Goal: Answer question/provide support

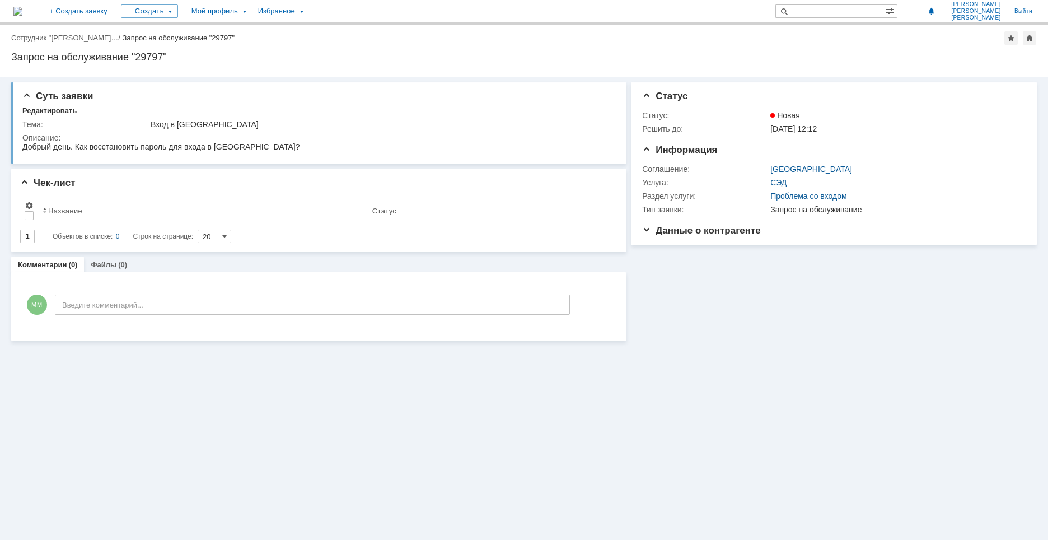
click at [775, 439] on div "Суть заявки Редактировать Тема: Вход в СЭД Описание: Чек-лист Результаты поиска…" at bounding box center [524, 308] width 1048 height 462
click at [672, 397] on div "Суть заявки Редактировать Тема: Вход в СЭД Описание: Чек-лист Результаты поиска…" at bounding box center [524, 308] width 1048 height 462
click at [246, 427] on div "Суть заявки Редактировать Тема: Вход в СЭД Описание: Чек-лист Результаты поиска…" at bounding box center [524, 308] width 1048 height 462
click at [648, 230] on span "Данные о контрагенте" at bounding box center [701, 230] width 119 height 11
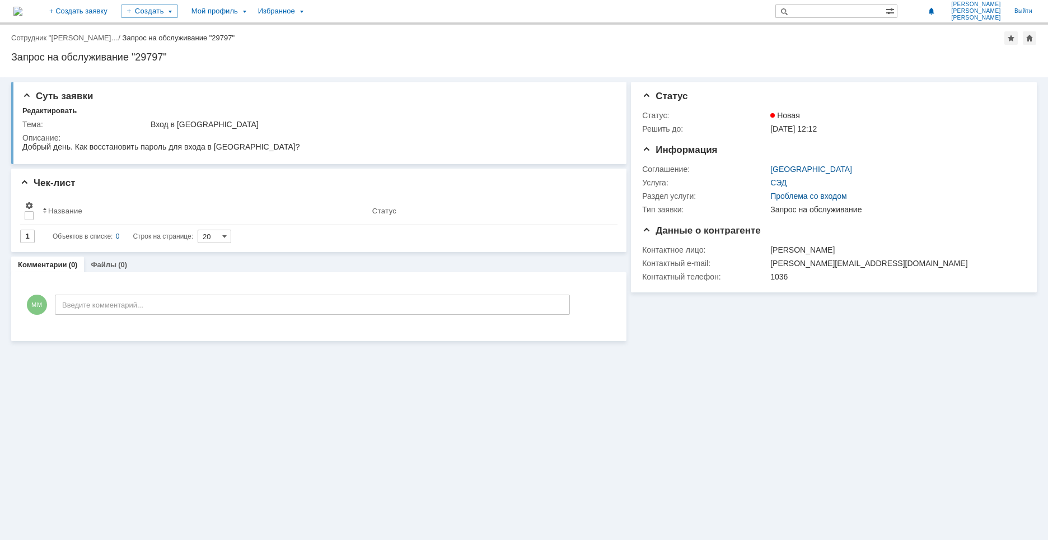
click at [524, 453] on div "Суть заявки Редактировать Тема: Вход в СЭД Описание: Чек-лист Результаты поиска…" at bounding box center [524, 308] width 1048 height 462
click at [256, 451] on div "Суть заявки Редактировать Тема: Вход в СЭД Описание: Чек-лист Результаты поиска…" at bounding box center [524, 308] width 1048 height 462
click at [185, 425] on div "Суть заявки Редактировать Тема: Вход в СЭД Описание: Чек-лист Результаты поиска…" at bounding box center [524, 308] width 1048 height 462
drag, startPoint x: 156, startPoint y: 377, endPoint x: 311, endPoint y: 433, distance: 164.9
click at [310, 433] on div "Суть заявки Редактировать Тема: Вход в СЭД Описание: Чек-лист Результаты поиска…" at bounding box center [524, 308] width 1048 height 462
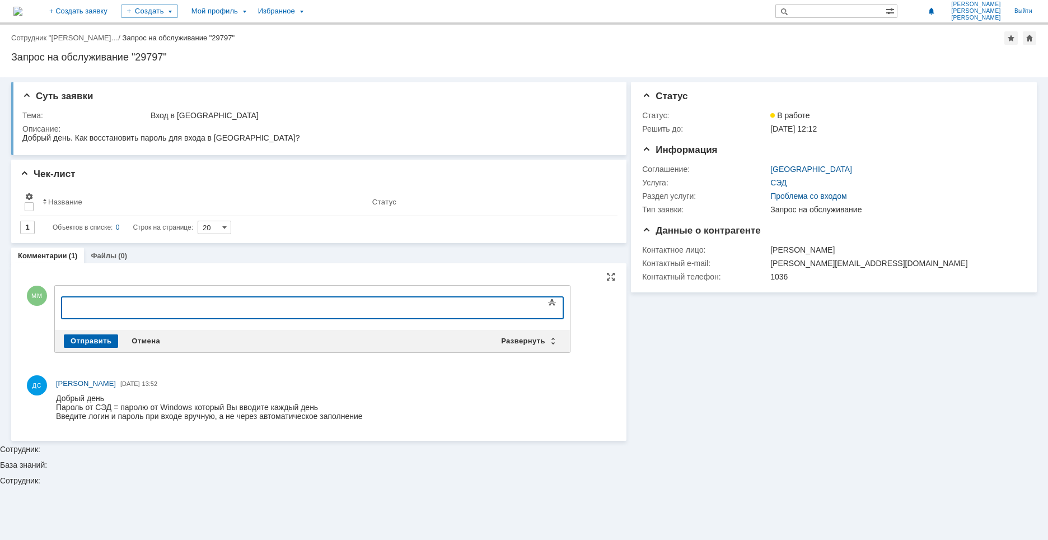
click at [142, 313] on body at bounding box center [153, 306] width 168 height 19
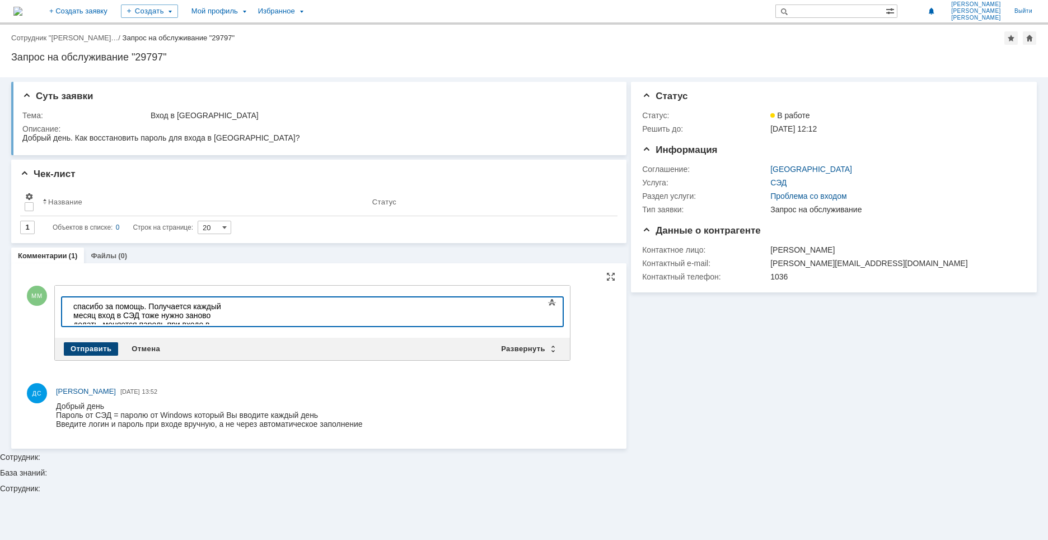
click at [90, 347] on div "Отправить" at bounding box center [91, 348] width 54 height 13
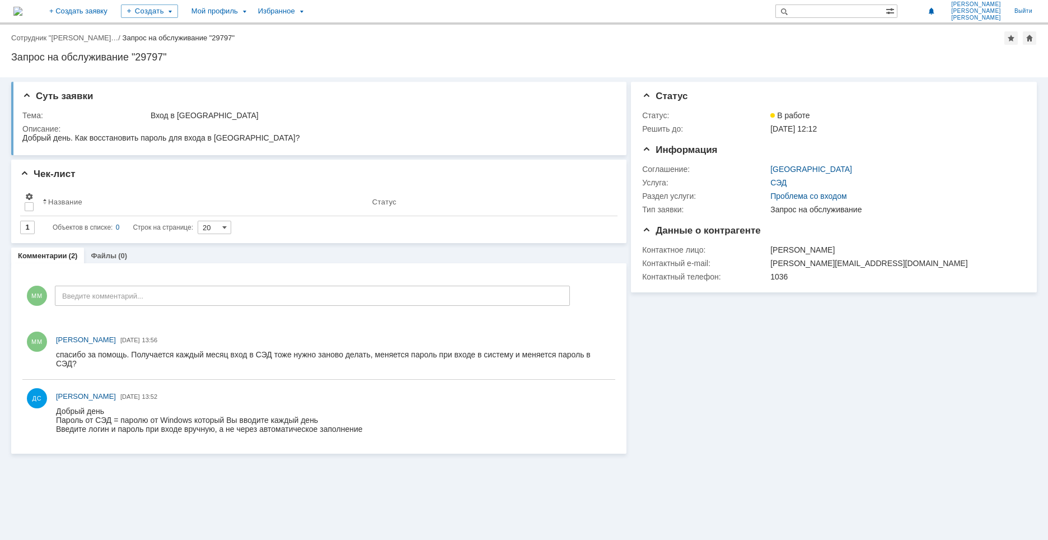
click at [151, 485] on div "Суть заявки Тема: Вход в СЭД Описание: Чек-лист Результаты поиска: Изменить Сбр…" at bounding box center [524, 308] width 1048 height 462
click at [277, 488] on div "Суть заявки Тема: Вход в СЭД Описание: Чек-лист Результаты поиска: Изменить Сбр…" at bounding box center [524, 308] width 1048 height 462
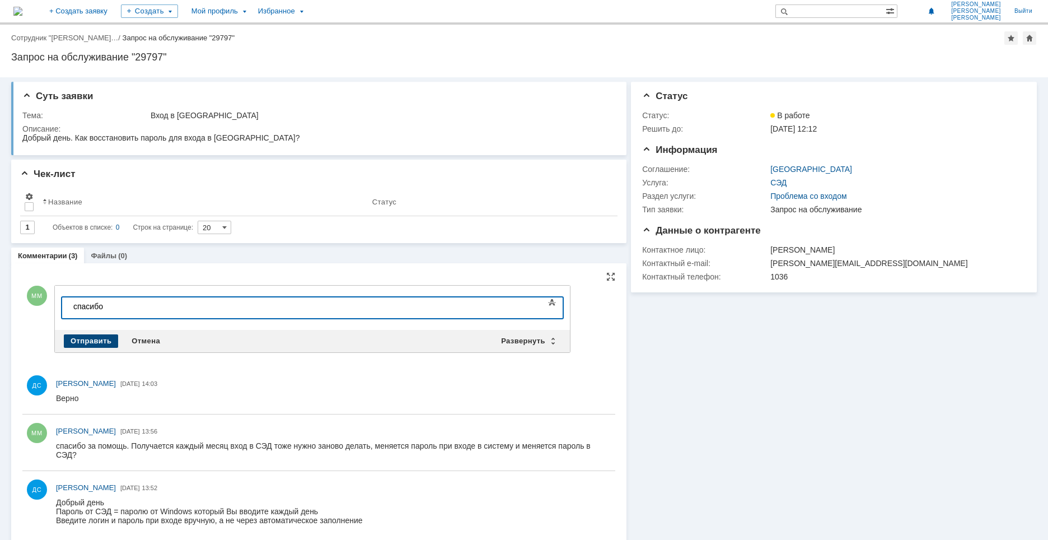
click at [80, 338] on div "Отправить" at bounding box center [91, 340] width 54 height 13
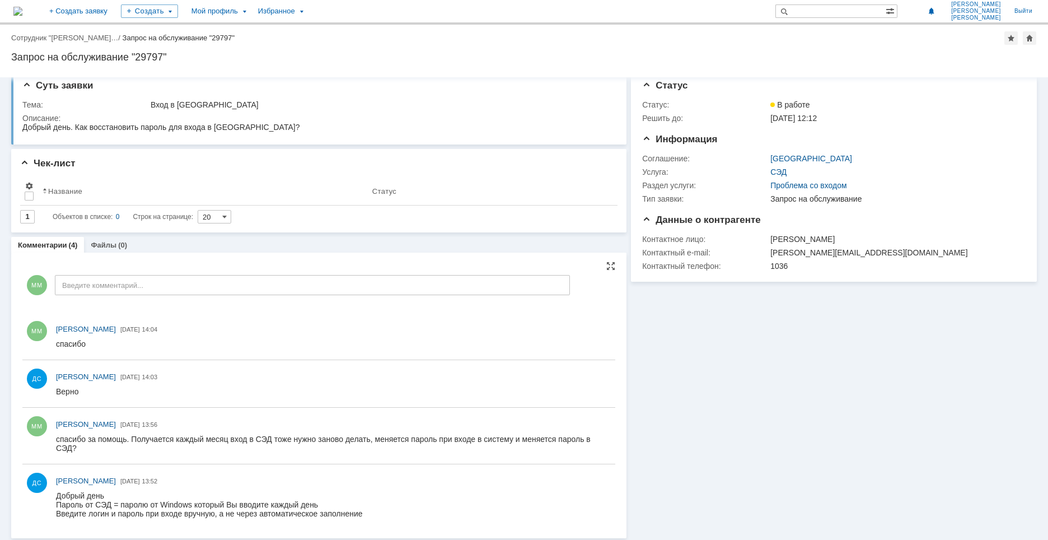
scroll to position [14, 0]
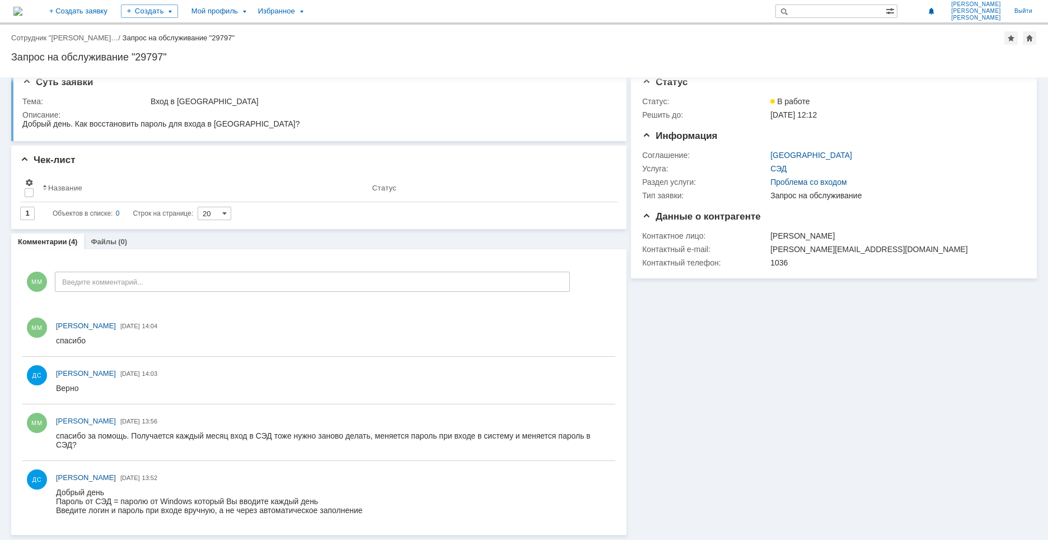
click at [766, 389] on div "Информация Статус Статус: В работе Решить до: [DATE] 12:12 Информация Соглашени…" at bounding box center [831, 298] width 410 height 471
